Goal: Find specific page/section: Find specific page/section

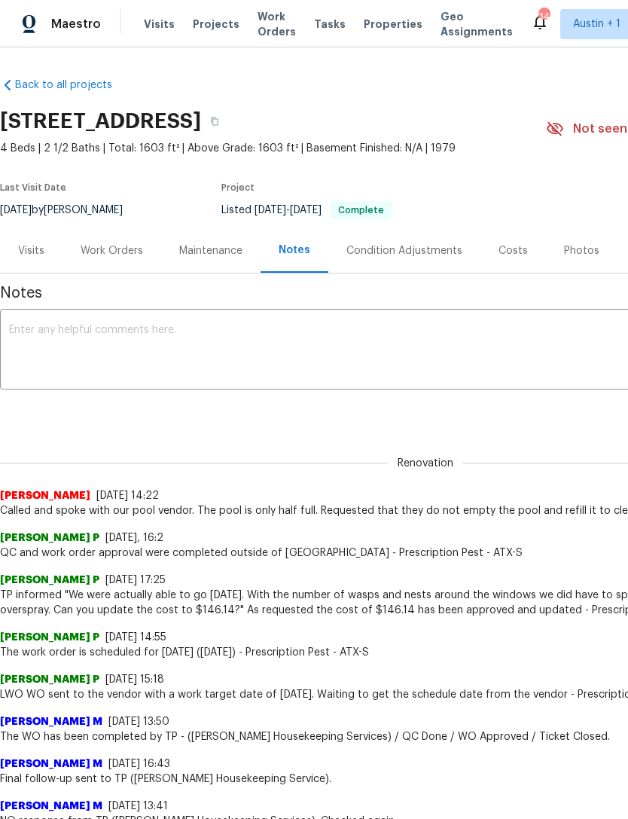
click at [374, 30] on span "Properties" at bounding box center [393, 24] width 59 height 15
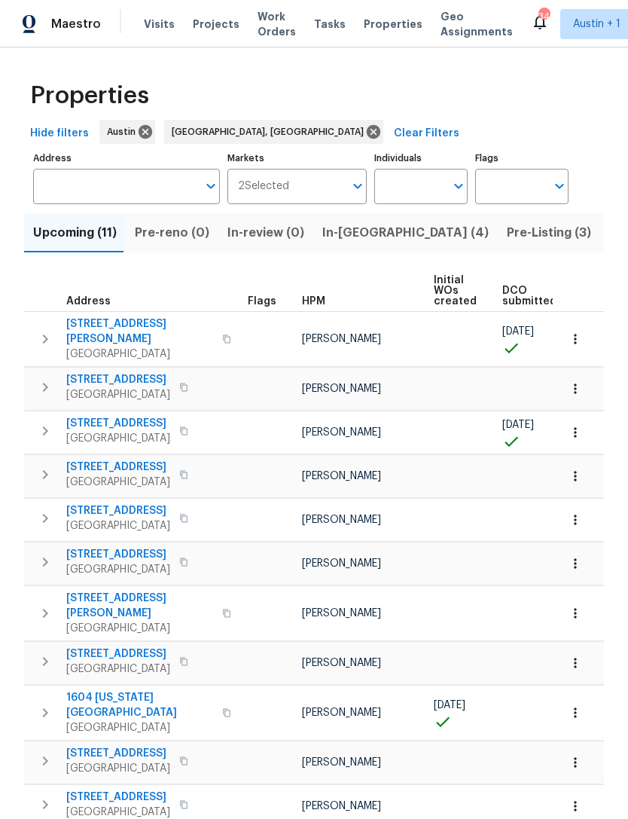
click at [348, 243] on span "In-[GEOGRAPHIC_DATA] (4)" at bounding box center [405, 232] width 166 height 21
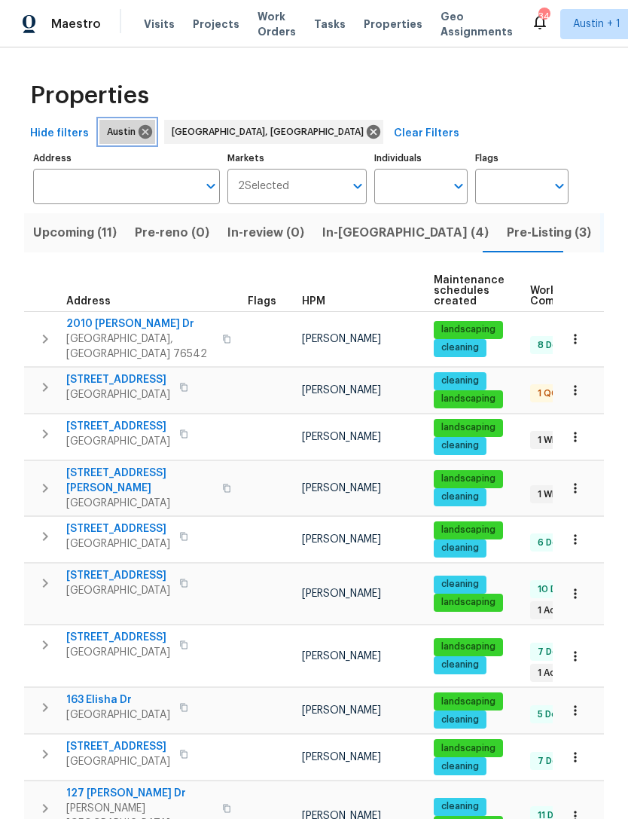
click at [139, 130] on icon at bounding box center [146, 132] width 14 height 14
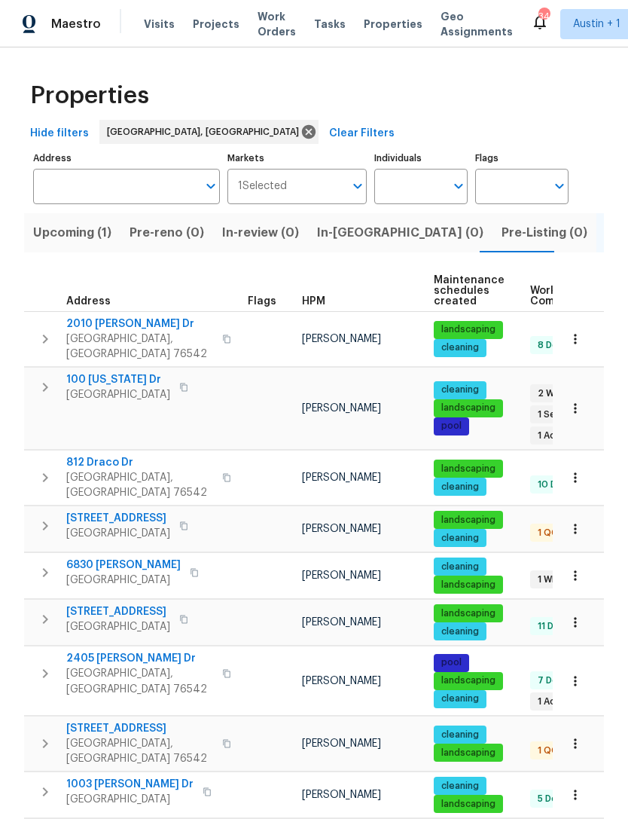
scroll to position [12, 0]
click at [90, 604] on span "[STREET_ADDRESS]" at bounding box center [118, 611] width 104 height 15
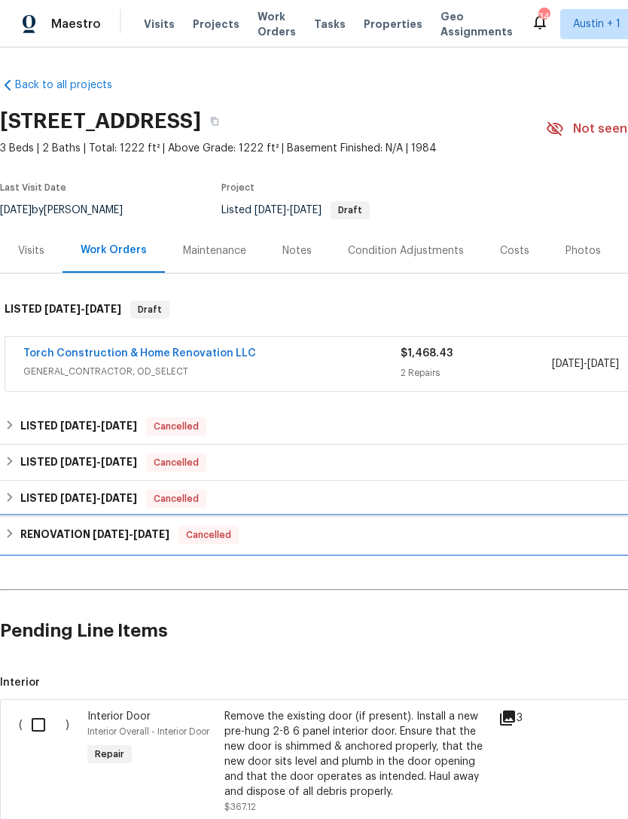
click at [17, 537] on div "RENOVATION 9/12/24 - 10/7/24 Cancelled" at bounding box center [426, 535] width 842 height 18
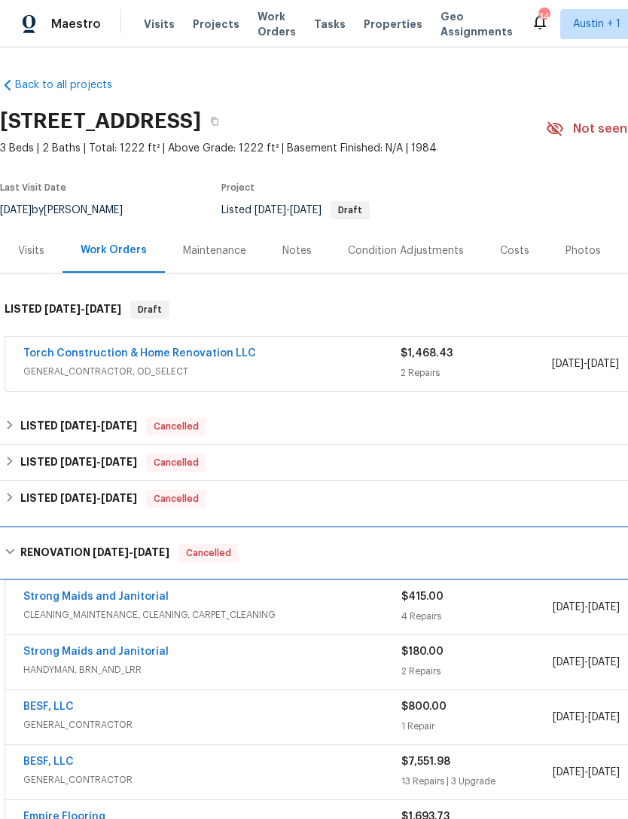
click at [9, 553] on icon at bounding box center [9, 551] width 9 height 5
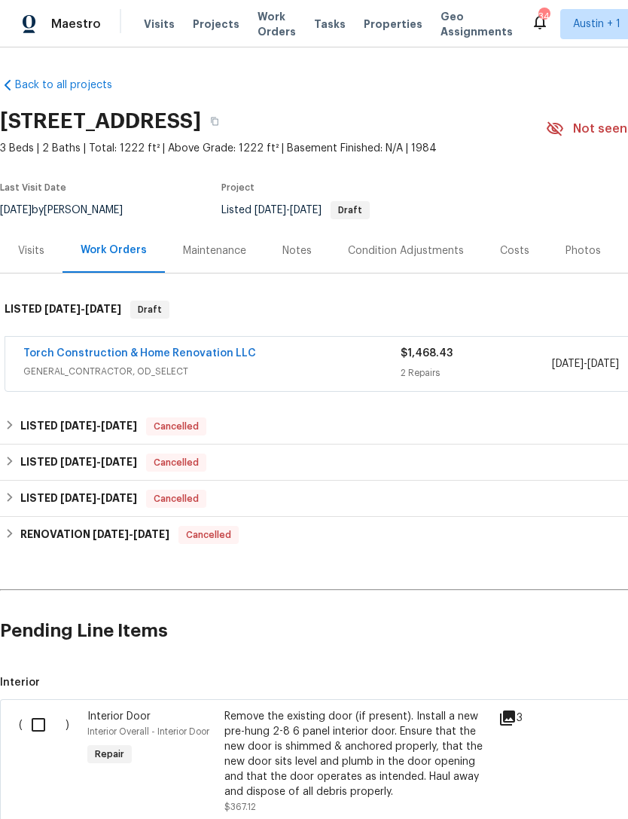
click at [57, 357] on link "Torch Construction & Home Renovation LLC" at bounding box center [139, 353] width 233 height 11
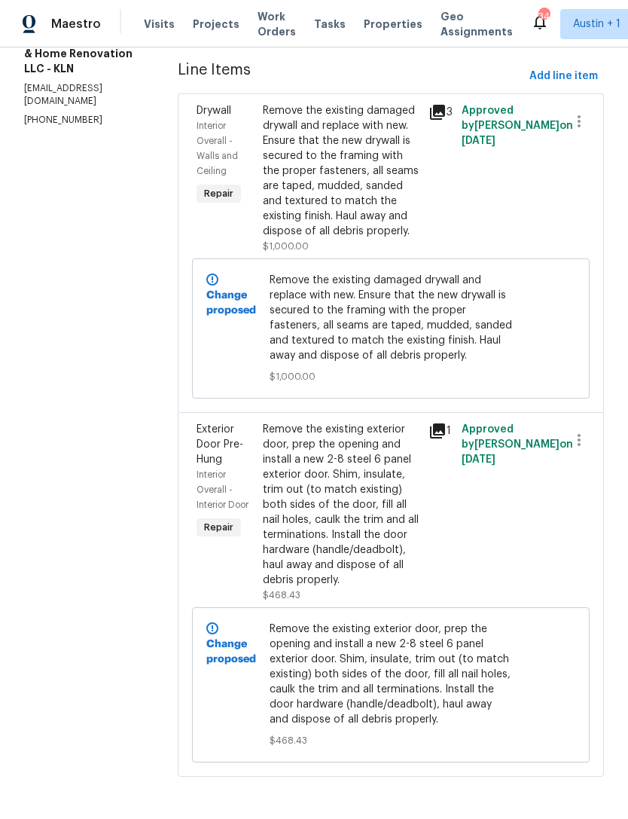
scroll to position [48, 0]
click at [438, 105] on icon at bounding box center [437, 112] width 15 height 15
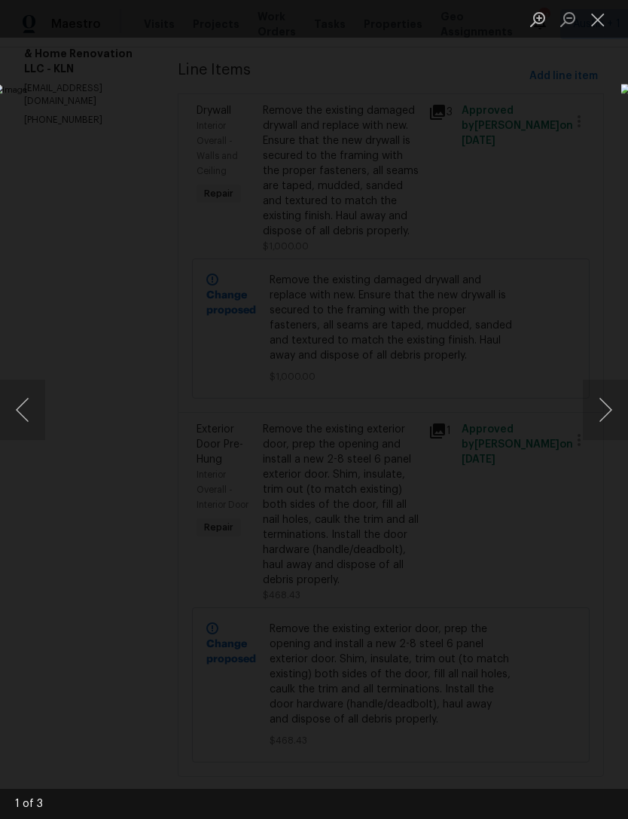
click at [601, 404] on button "Next image" at bounding box center [605, 410] width 45 height 60
click at [602, 399] on button "Next image" at bounding box center [605, 410] width 45 height 60
click at [601, 395] on button "Next image" at bounding box center [605, 410] width 45 height 60
click at [601, 393] on button "Next image" at bounding box center [605, 410] width 45 height 60
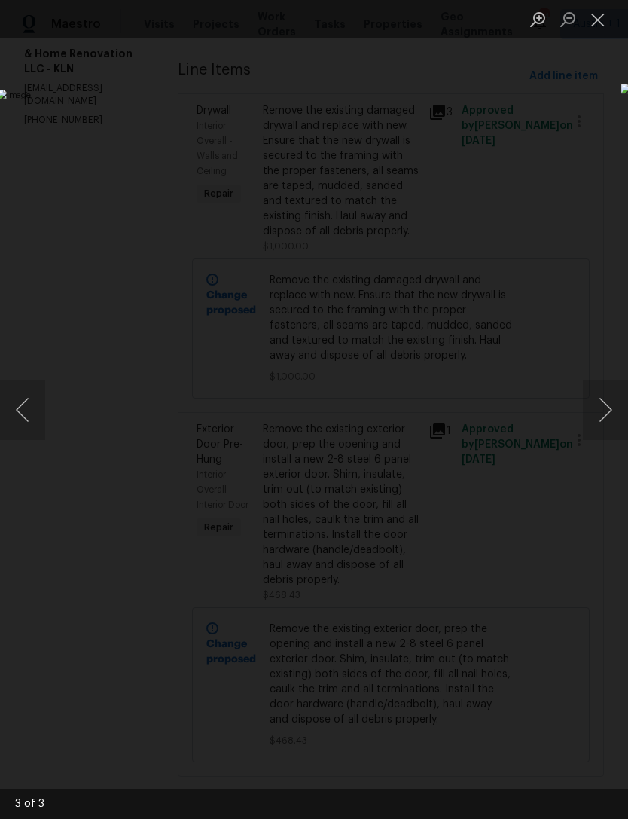
click at [599, 395] on button "Next image" at bounding box center [605, 410] width 45 height 60
click at [598, 396] on button "Next image" at bounding box center [605, 410] width 45 height 60
click at [598, 397] on button "Next image" at bounding box center [605, 410] width 45 height 60
click at [599, 395] on button "Next image" at bounding box center [605, 410] width 45 height 60
click at [593, 24] on button "Close lightbox" at bounding box center [598, 19] width 30 height 26
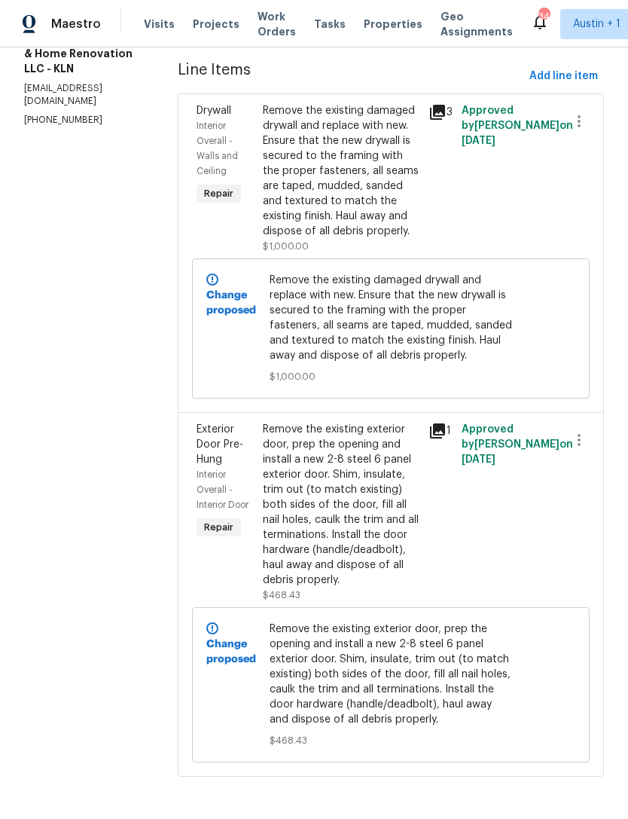
click at [445, 423] on icon at bounding box center [437, 430] width 15 height 15
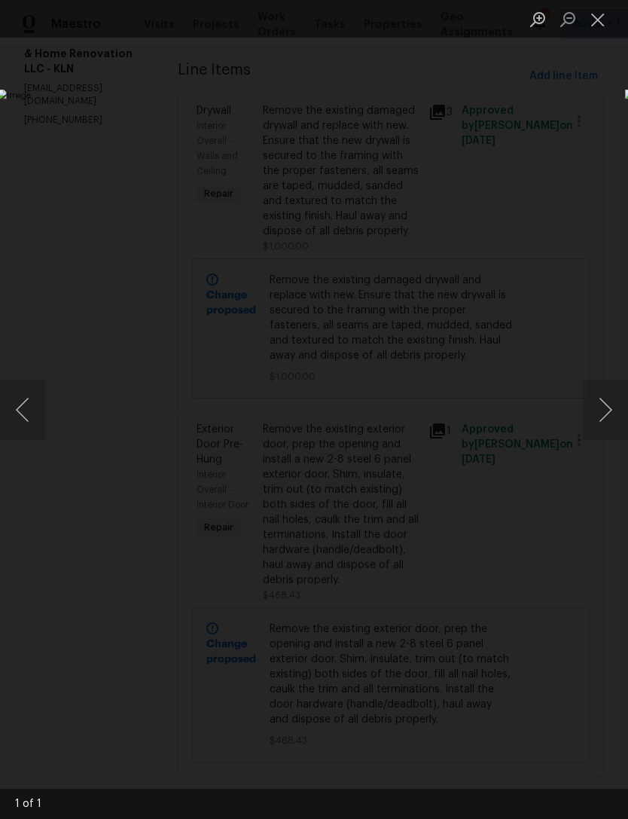
click at [596, 405] on button "Next image" at bounding box center [605, 410] width 45 height 60
click at [599, 20] on button "Close lightbox" at bounding box center [598, 19] width 30 height 26
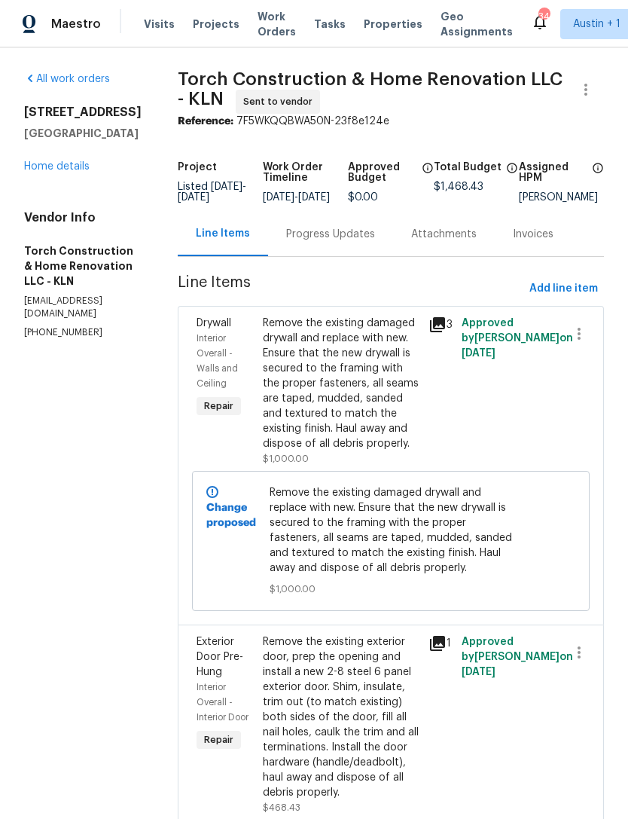
scroll to position [0, 0]
click at [58, 161] on link "Home details" at bounding box center [57, 166] width 66 height 11
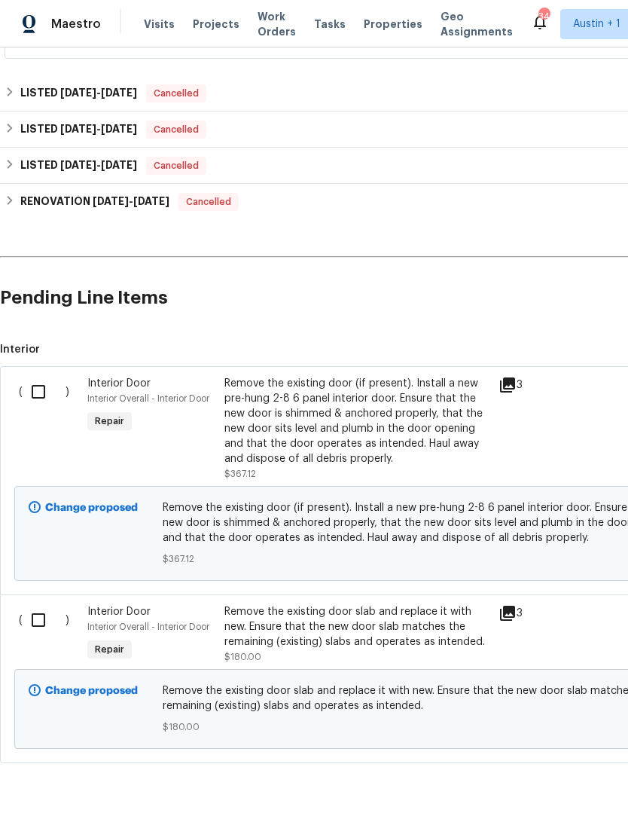
scroll to position [332, 0]
